Goal: Task Accomplishment & Management: Complete application form

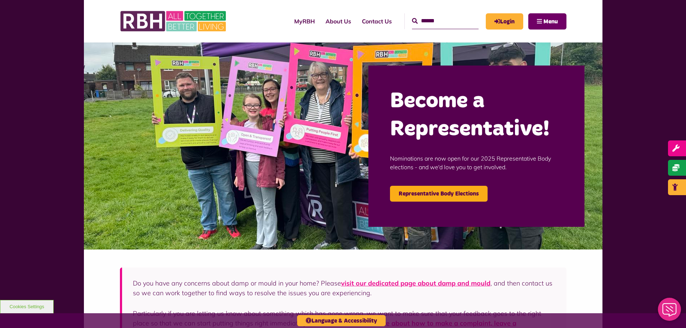
click at [529, 18] on button "Menu" at bounding box center [547, 21] width 38 height 16
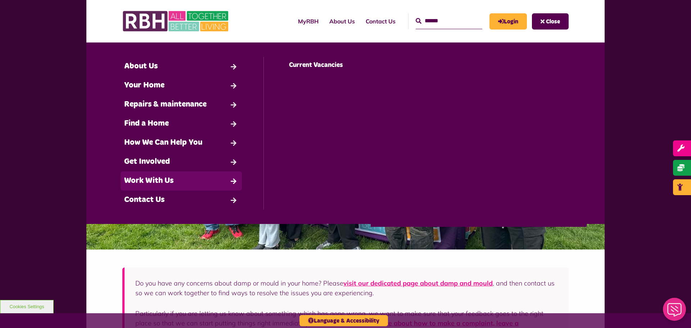
click at [232, 180] on link "Work With Us" at bounding box center [181, 180] width 121 height 19
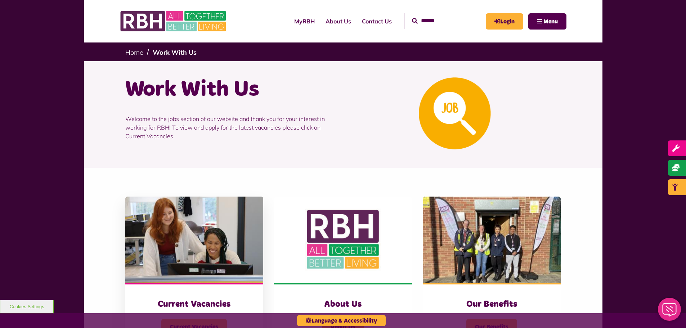
click at [228, 212] on img at bounding box center [194, 240] width 138 height 86
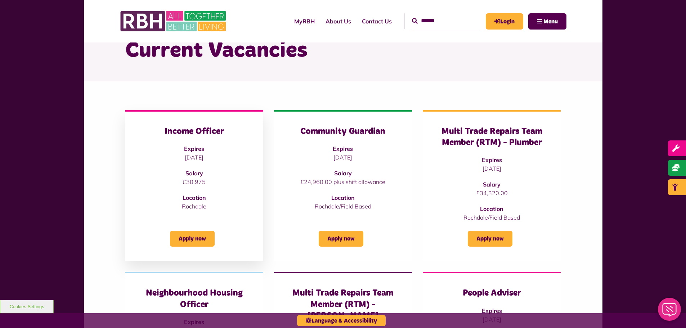
scroll to position [36, 0]
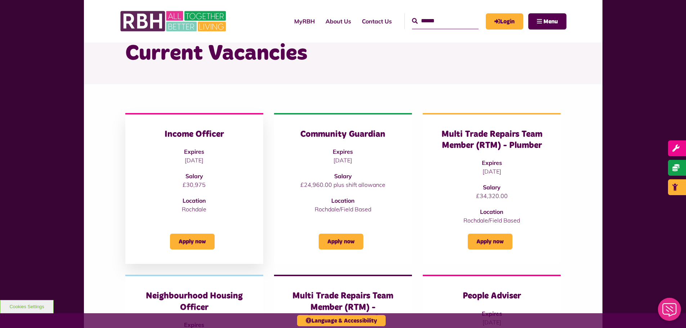
click at [196, 137] on h3 "Income Officer" at bounding box center [194, 134] width 109 height 11
click at [191, 211] on p "Rochdale" at bounding box center [194, 209] width 109 height 9
drag, startPoint x: 188, startPoint y: 225, endPoint x: 187, endPoint y: 229, distance: 4.5
click at [187, 228] on div "Apply now" at bounding box center [194, 237] width 109 height 25
click at [185, 232] on div "Apply now" at bounding box center [194, 237] width 109 height 25
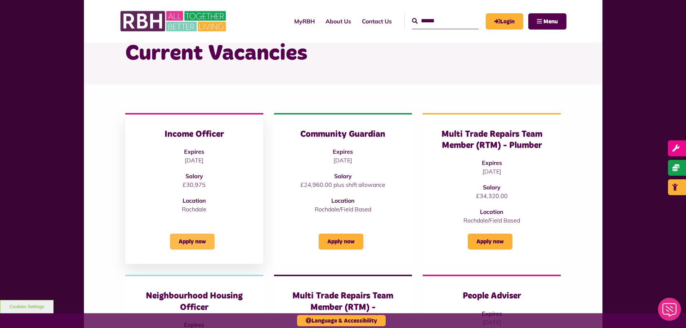
click at [197, 237] on link "Apply now" at bounding box center [192, 242] width 45 height 16
